Goal: Task Accomplishment & Management: Manage account settings

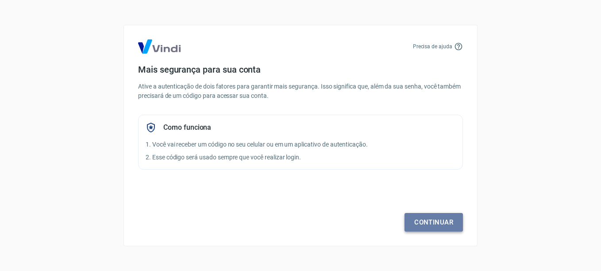
click at [432, 217] on link "Continuar" at bounding box center [434, 222] width 58 height 19
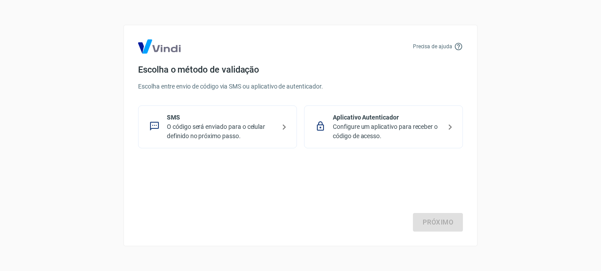
click at [247, 128] on p "O código será enviado para o celular definido no próximo passo." at bounding box center [221, 131] width 108 height 19
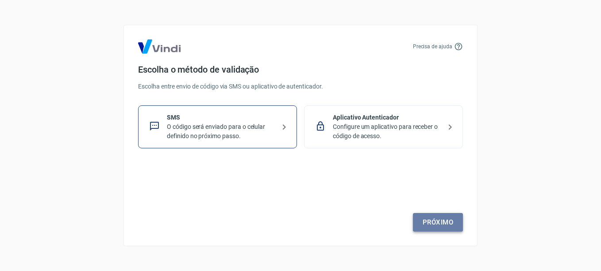
click at [441, 220] on link "Próximo" at bounding box center [438, 222] width 50 height 19
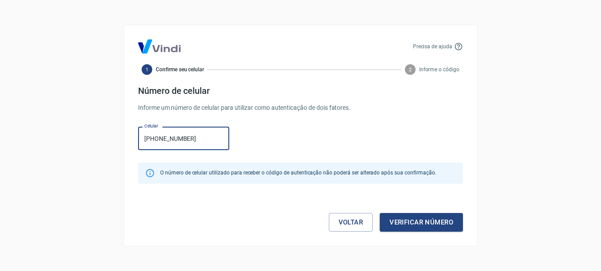
type input "[PHONE_NUMBER]"
click at [417, 231] on div "Precisa de ajuda 1 Confirme seu celular 2 Informe o código Número de celular In…" at bounding box center [300, 135] width 354 height 221
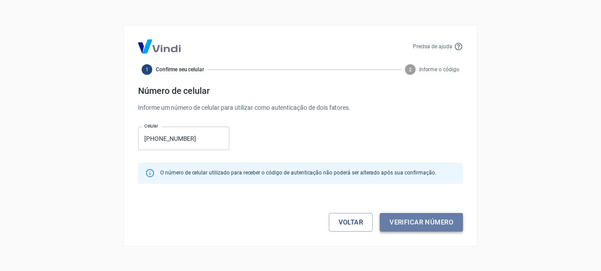
click at [416, 225] on button "Verificar número" at bounding box center [421, 222] width 83 height 19
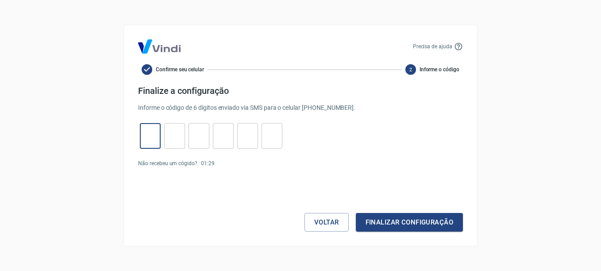
click at [157, 133] on input "tel" at bounding box center [150, 136] width 21 height 19
type input "8"
type input "1"
type input "8"
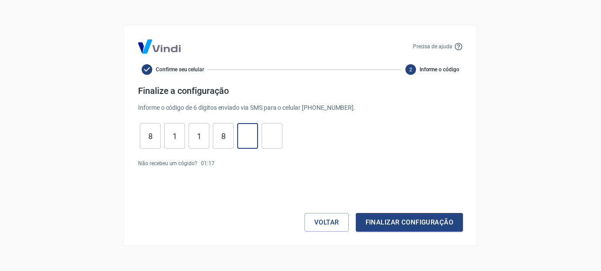
type input "7"
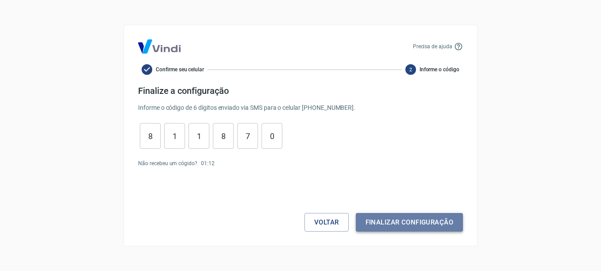
click at [408, 223] on button "Finalizar configuração" at bounding box center [409, 222] width 107 height 19
click at [401, 224] on button "Finalizar configuração" at bounding box center [409, 222] width 107 height 19
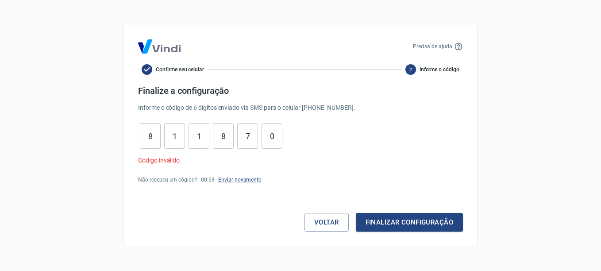
click at [232, 156] on p "Código inválido." at bounding box center [300, 160] width 325 height 9
click at [233, 178] on link "Enviar novamente" at bounding box center [239, 180] width 43 height 6
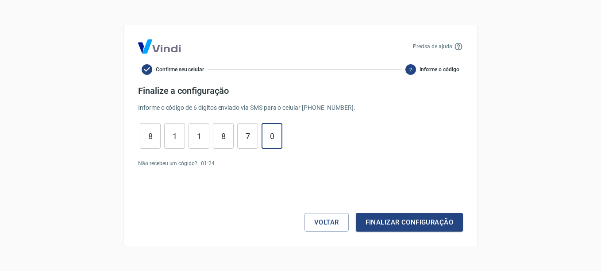
drag, startPoint x: 276, startPoint y: 138, endPoint x: 106, endPoint y: 126, distance: 170.3
click at [106, 126] on div "Precisa de ajuda Confirme seu celular 2 Informe o código Finalize a configuraçã…" at bounding box center [300, 135] width 601 height 271
type input "0"
type input "7"
type input "8"
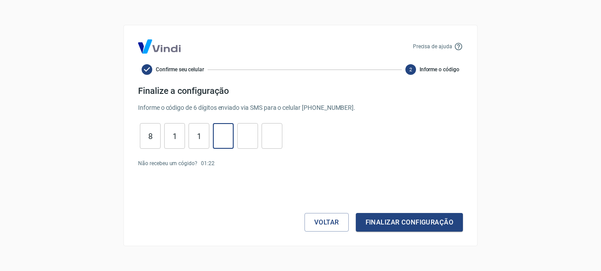
type input "1"
type input "8"
type input "4"
type input "2"
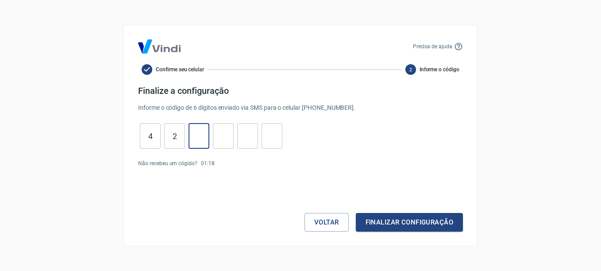
type input "2"
type input "1"
type input "4"
type input "5"
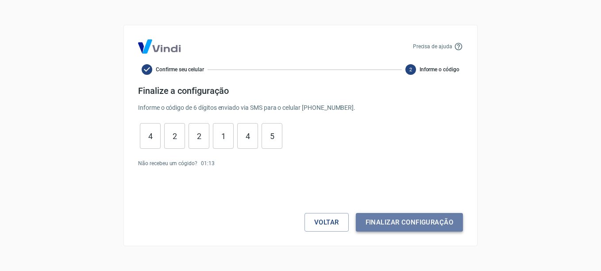
click at [423, 217] on button "Finalizar configuração" at bounding box center [409, 222] width 107 height 19
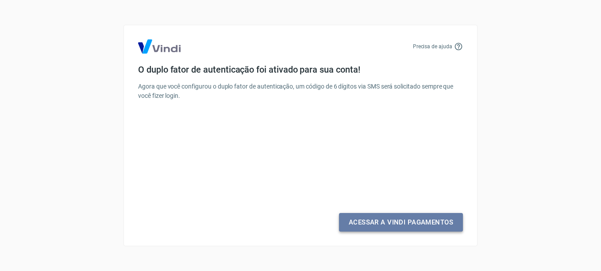
click at [430, 227] on link "Acessar a Vindi Pagamentos" at bounding box center [401, 222] width 124 height 19
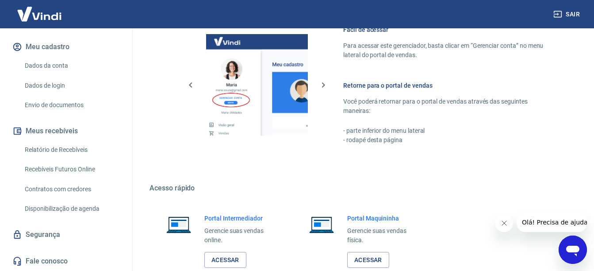
scroll to position [664, 0]
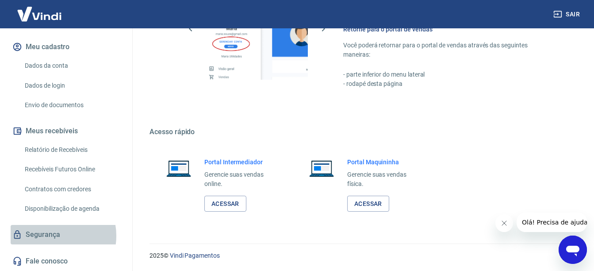
click at [54, 235] on link "Segurança" at bounding box center [66, 234] width 111 height 19
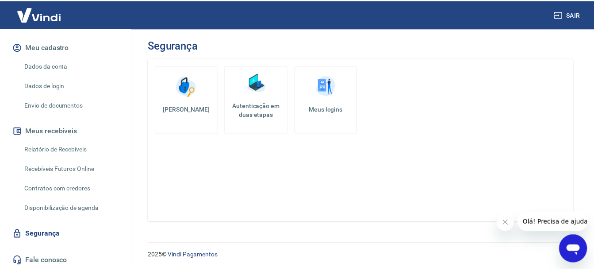
scroll to position [109, 0]
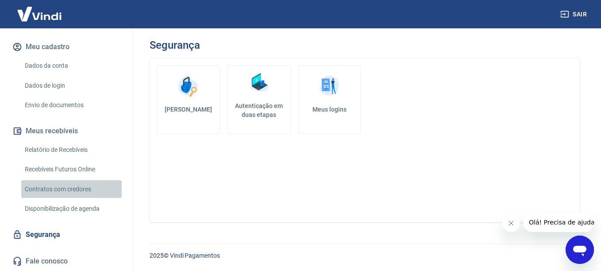
click at [72, 189] on link "Contratos com credores" at bounding box center [71, 189] width 100 height 18
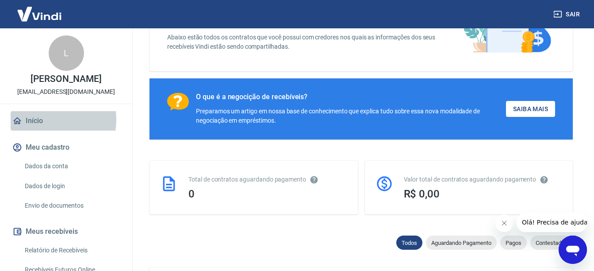
click at [42, 129] on link "Início" at bounding box center [66, 120] width 111 height 19
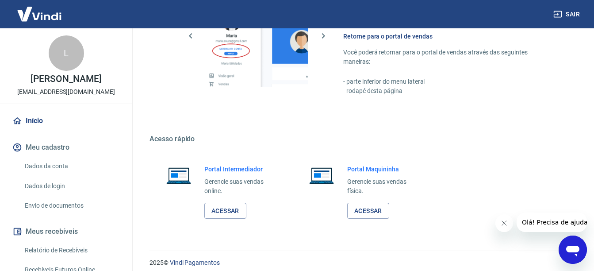
scroll to position [664, 0]
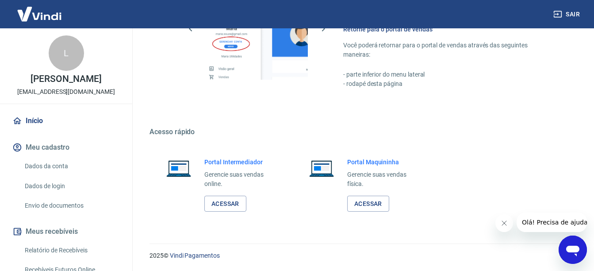
click at [567, 224] on span "Olá! Precisa de ajuda?" at bounding box center [556, 222] width 69 height 7
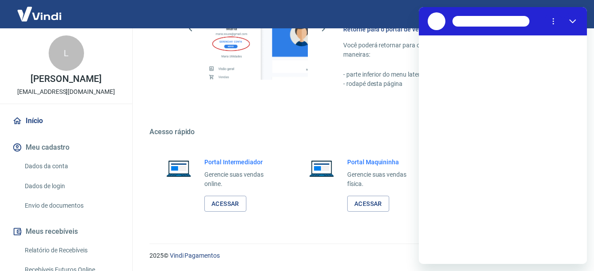
scroll to position [0, 0]
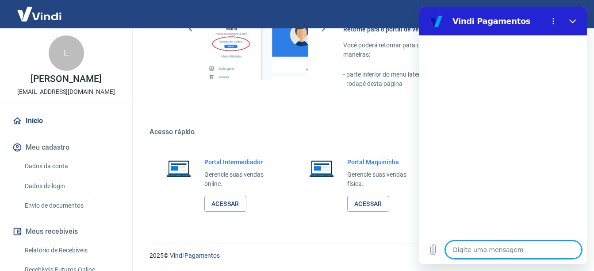
type textarea "C"
type textarea "x"
type textarea "Co"
type textarea "x"
type textarea "Con"
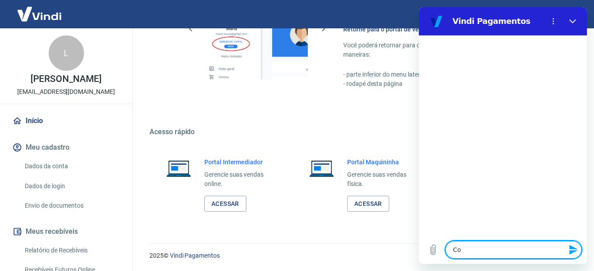
type textarea "x"
type textarea "Conf"
type textarea "x"
type textarea "Confi"
type textarea "x"
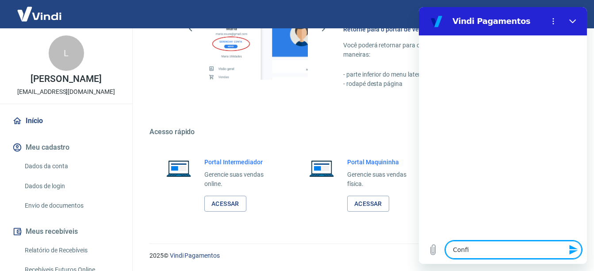
type textarea "Config"
type textarea "x"
type textarea "Configu"
type textarea "x"
type textarea "Configur"
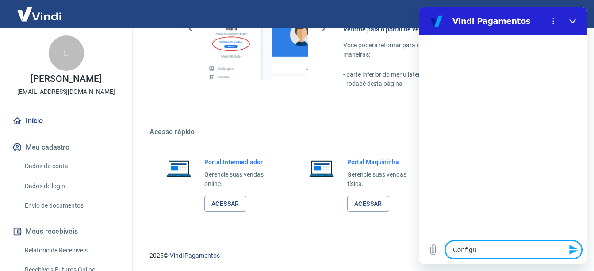
type textarea "x"
type textarea "Configura"
type textarea "x"
type textarea "Configurar"
type textarea "x"
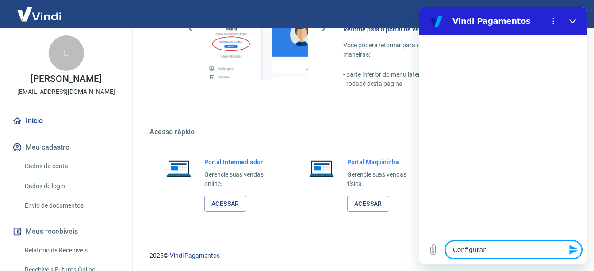
type textarea "Configurar"
type textarea "x"
type textarea "Configurar p"
type textarea "x"
type textarea "Configurar pa"
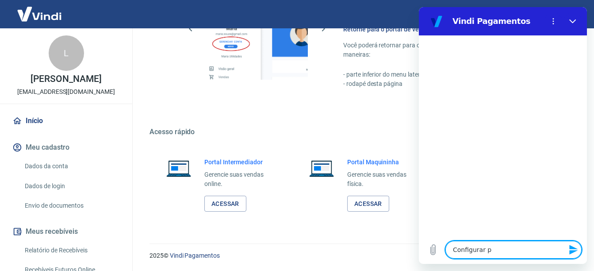
type textarea "x"
type textarea "Configurar pag"
type textarea "x"
type textarea "Configurar paga"
type textarea "x"
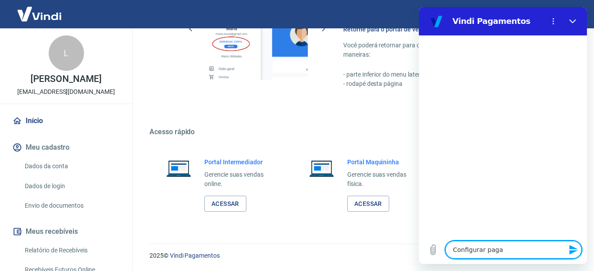
type textarea "Configurar pagam"
type textarea "x"
type textarea "Configurar pagame"
type textarea "x"
type textarea "Configurar pagamen"
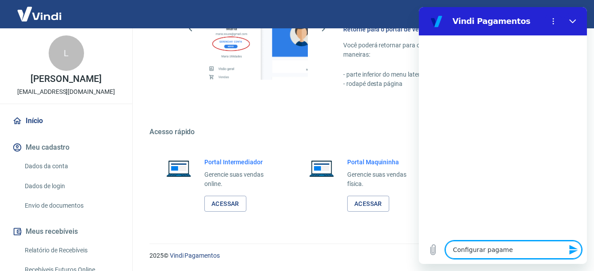
type textarea "x"
type textarea "Configurar pagament"
type textarea "x"
type textarea "Configurar pagamento"
type textarea "x"
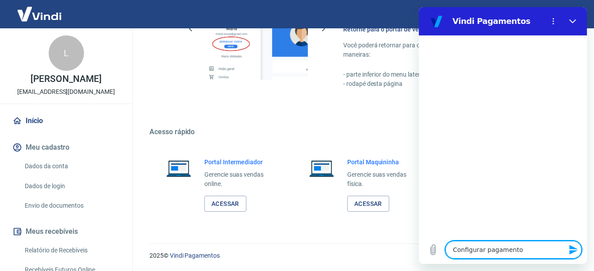
type textarea "Configurar pagamento"
type textarea "x"
type textarea "Configurar pagamento s"
type textarea "x"
type textarea "Configurar pagamento se"
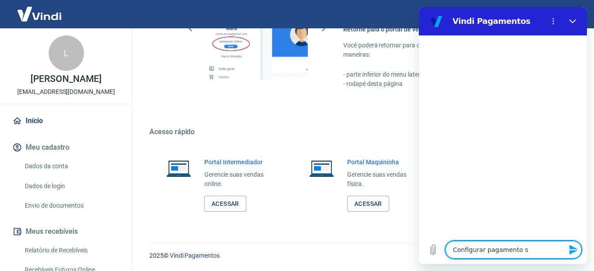
type textarea "x"
type textarea "Configurar pagamento sem"
type textarea "x"
type textarea "Configurar pagamento sem"
type textarea "x"
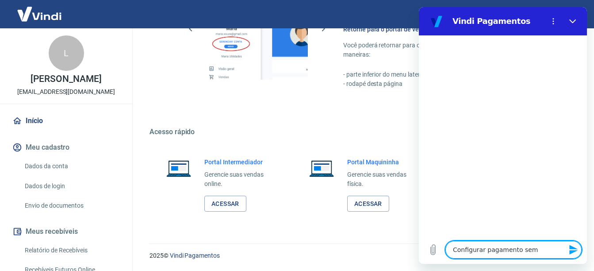
type textarea "Configurar pagamento sem j"
type textarea "x"
type textarea "Configurar pagamento sem ju"
type textarea "x"
type textarea "Configurar pagamento sem jur"
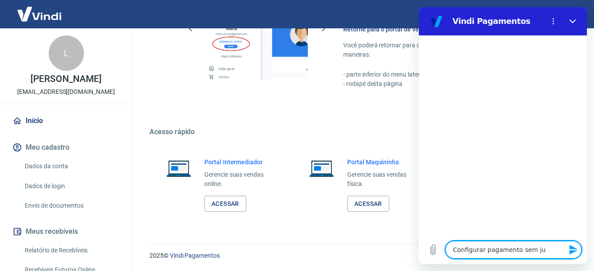
type textarea "x"
type textarea "Configurar pagamento sem juro"
type textarea "x"
type textarea "Configurar pagamento sem juros"
type textarea "x"
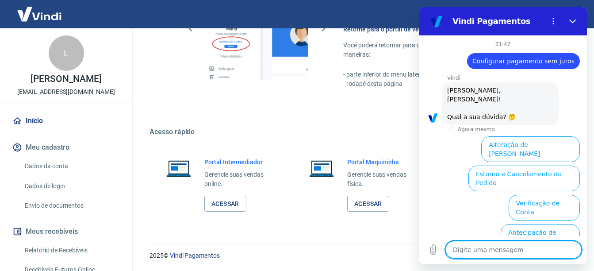
scroll to position [83, 0]
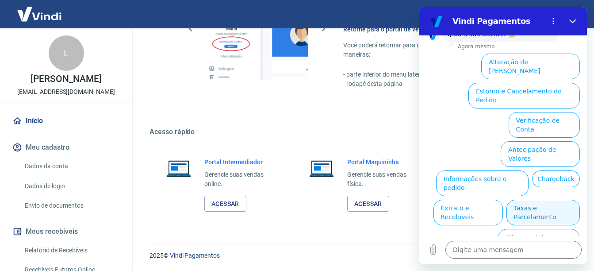
click at [547, 200] on button "Taxas e Parcelamento" at bounding box center [543, 213] width 73 height 26
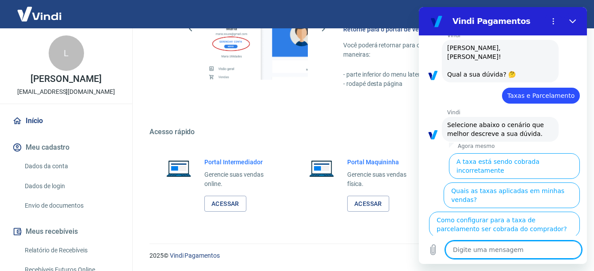
scroll to position [78, 0]
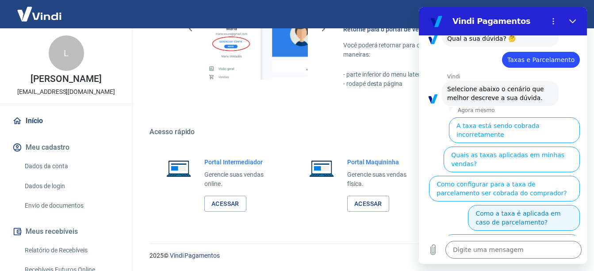
click at [531, 205] on button "Como a taxa é aplicada em caso de parcelamento?" at bounding box center [524, 218] width 112 height 26
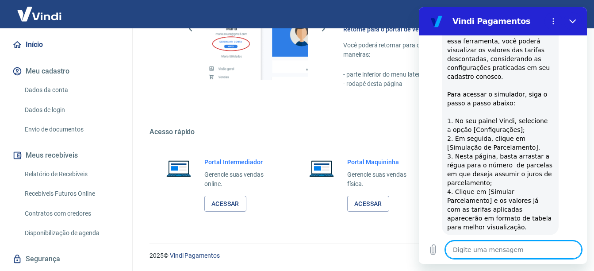
scroll to position [110, 0]
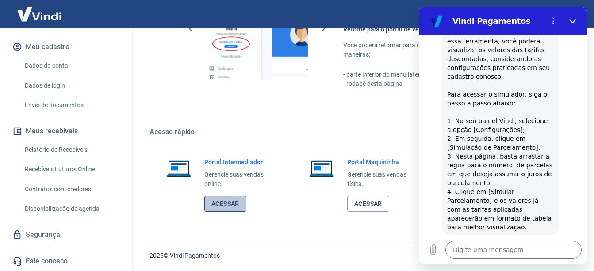
click at [237, 207] on link "Acessar" at bounding box center [225, 204] width 42 height 16
type textarea "x"
